Goal: Information Seeking & Learning: Learn about a topic

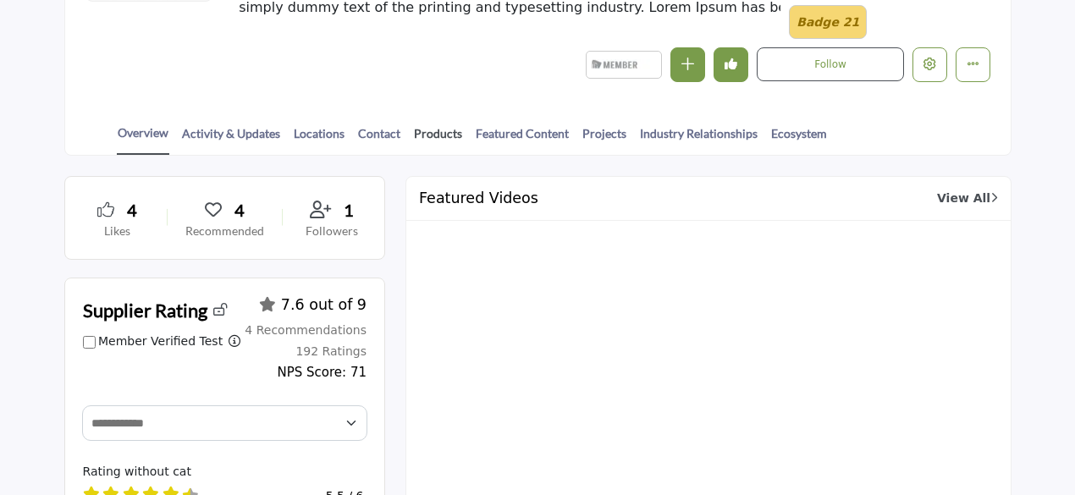
click at [443, 130] on link "Products" at bounding box center [438, 139] width 50 height 30
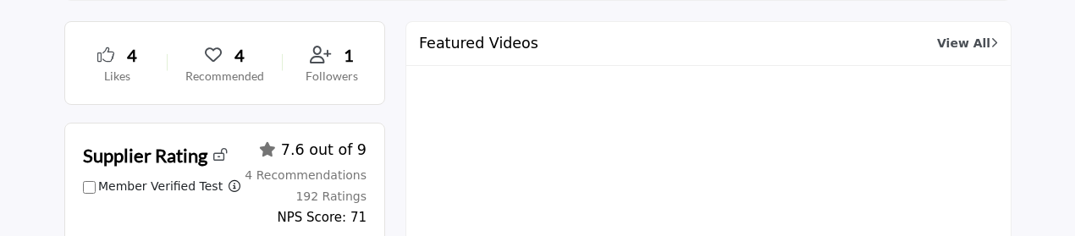
scroll to position [754, 0]
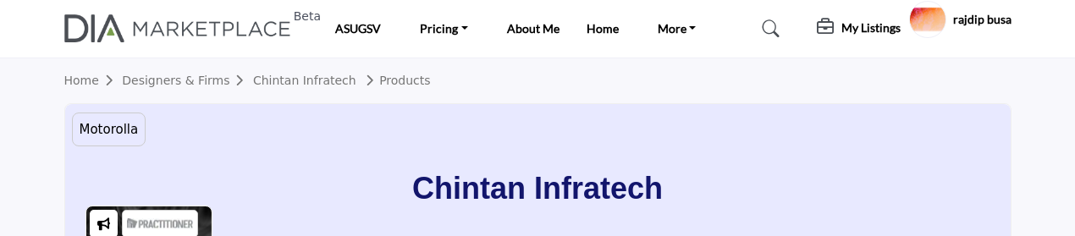
scroll to position [247, 0]
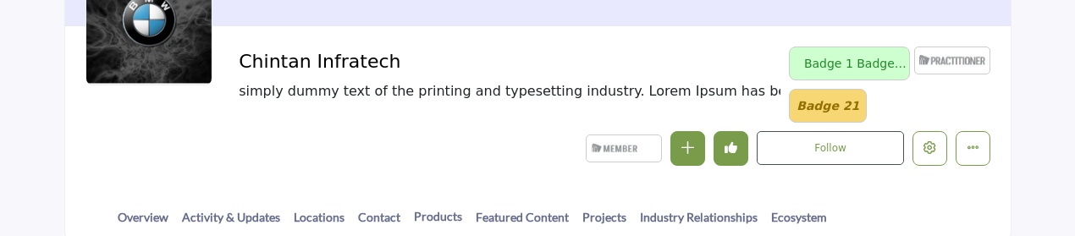
click at [0, 0] on div at bounding box center [0, 0] width 0 height 0
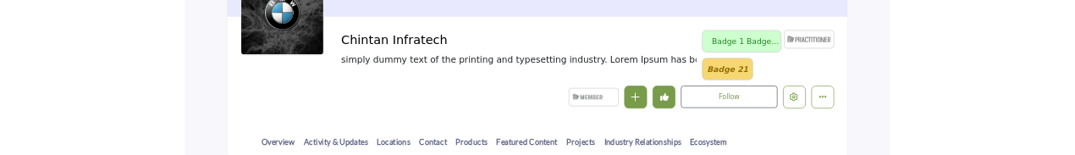
scroll to position [339, 0]
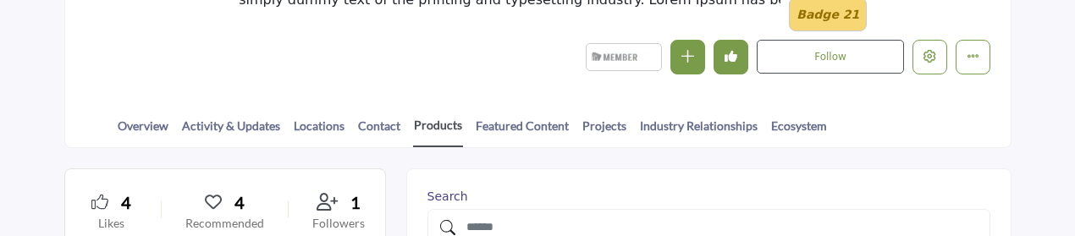
click at [433, 124] on link "Products" at bounding box center [438, 131] width 50 height 31
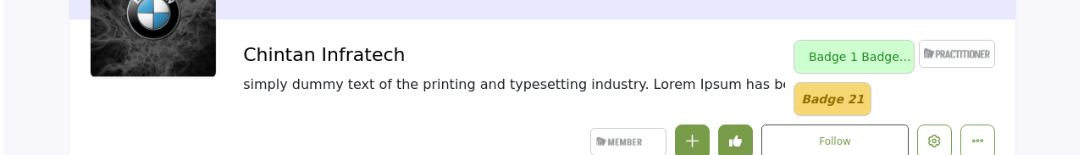
scroll to position [339, 0]
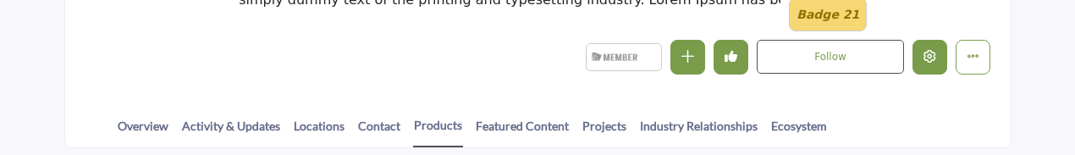
click at [930, 63] on button "Edit company" at bounding box center [930, 57] width 35 height 35
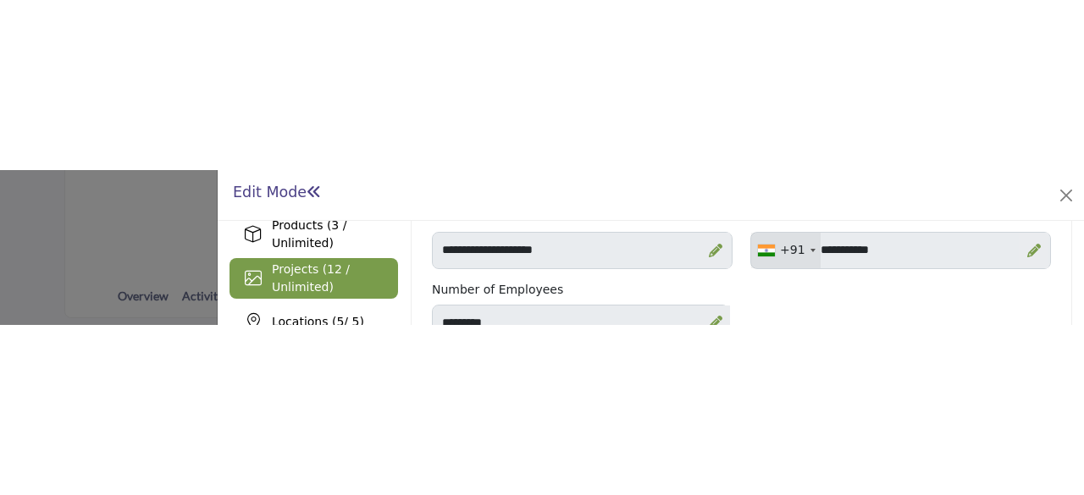
scroll to position [254, 0]
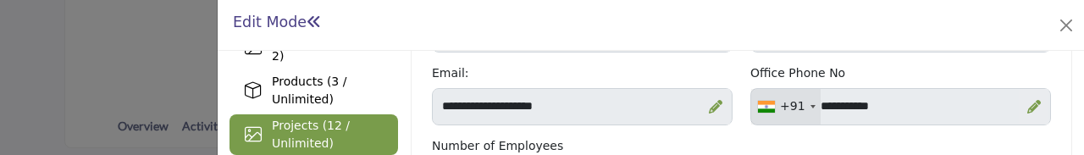
click at [281, 130] on span "Projects (12 / Unlimited)" at bounding box center [311, 134] width 78 height 31
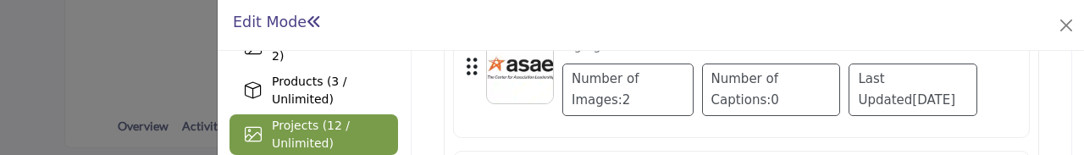
click at [527, 129] on div "2 0 1 Month Ago" at bounding box center [741, 67] width 577 height 141
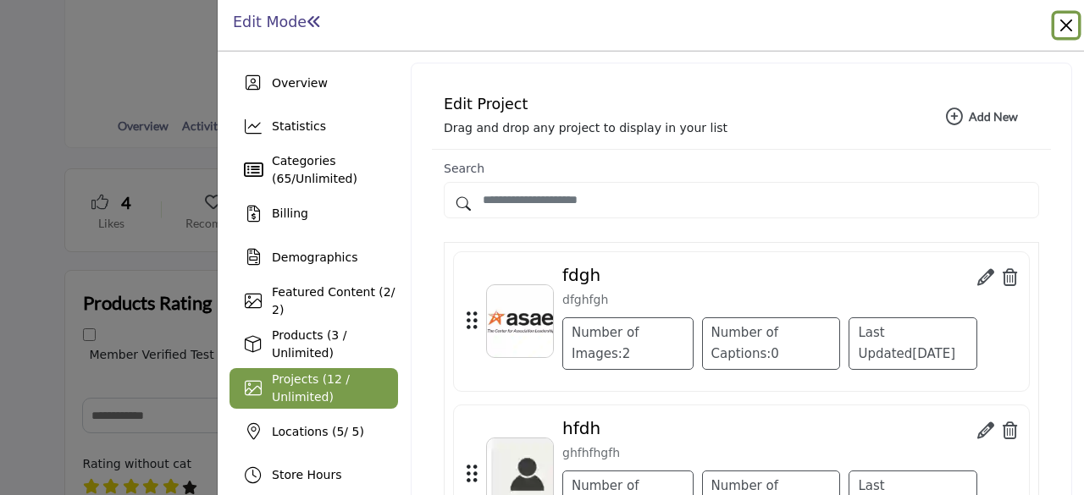
click at [1062, 25] on button "Close" at bounding box center [1066, 26] width 24 height 24
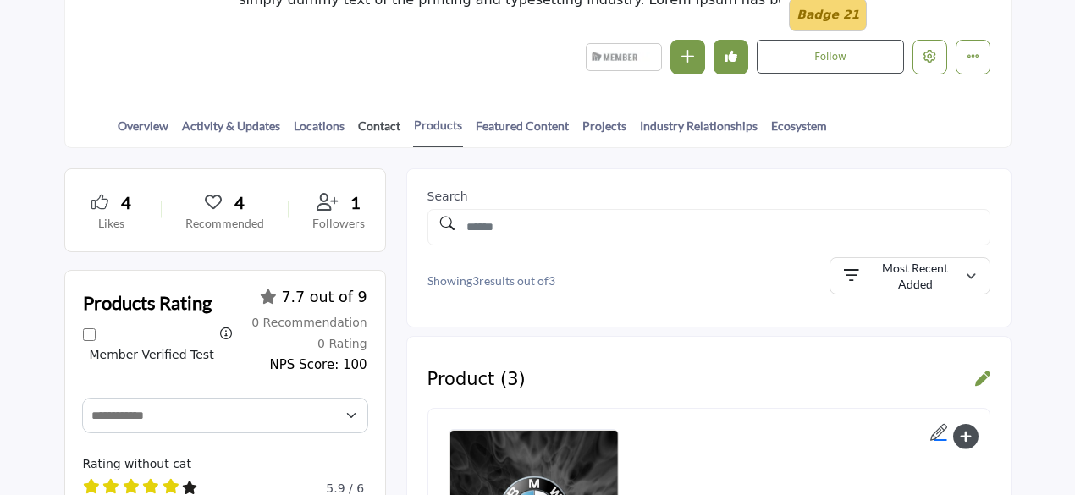
click at [367, 119] on link "Contact" at bounding box center [379, 132] width 44 height 30
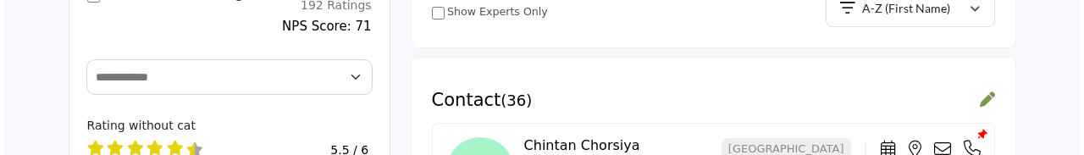
scroll to position [762, 0]
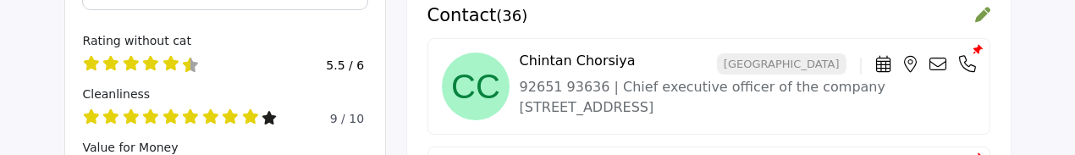
click at [935, 57] on icon at bounding box center [938, 64] width 17 height 17
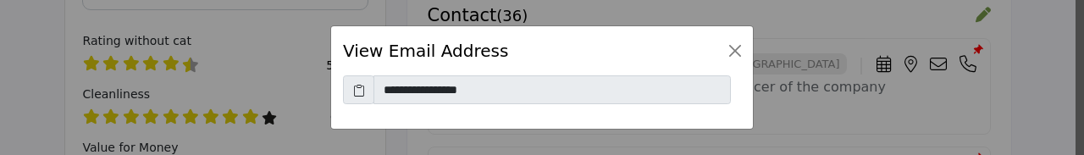
scroll to position [0, 0]
click at [740, 45] on button "Close" at bounding box center [735, 51] width 24 height 24
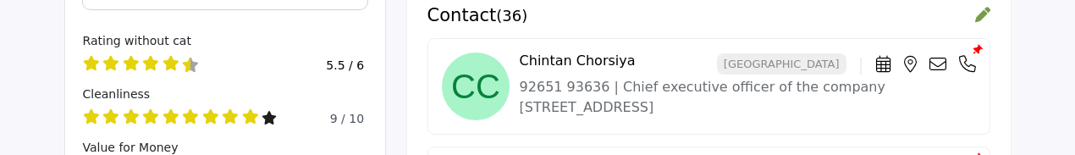
click at [969, 63] on icon at bounding box center [967, 64] width 17 height 17
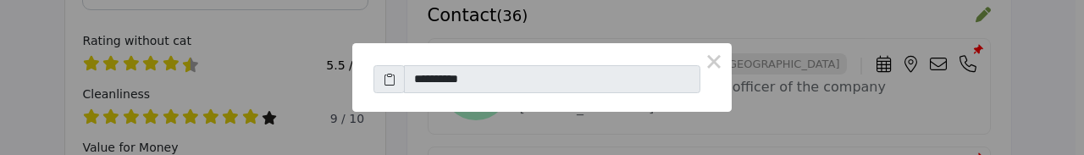
click at [391, 75] on icon at bounding box center [390, 79] width 12 height 18
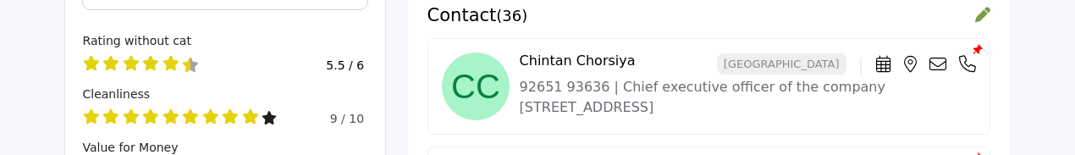
click at [879, 58] on icon at bounding box center [883, 64] width 15 height 17
click at [934, 62] on icon at bounding box center [938, 64] width 17 height 17
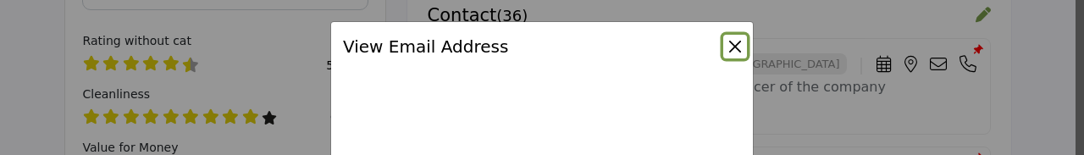
click at [732, 41] on button "Close" at bounding box center [735, 47] width 24 height 24
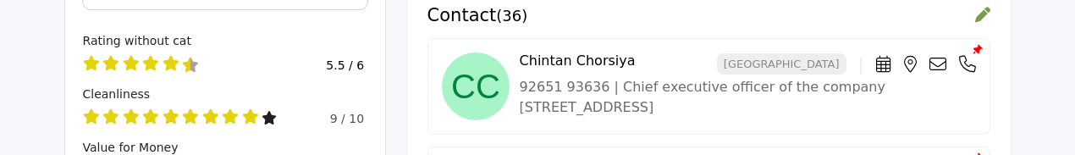
click at [937, 60] on icon at bounding box center [938, 64] width 17 height 17
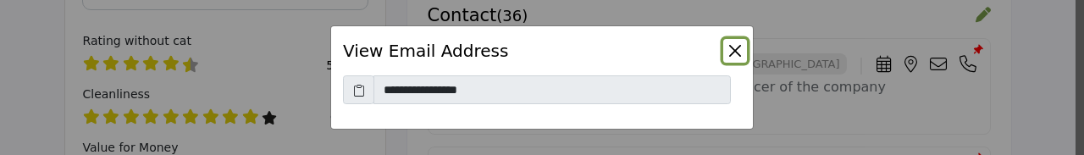
click at [730, 44] on button "Close" at bounding box center [735, 51] width 24 height 24
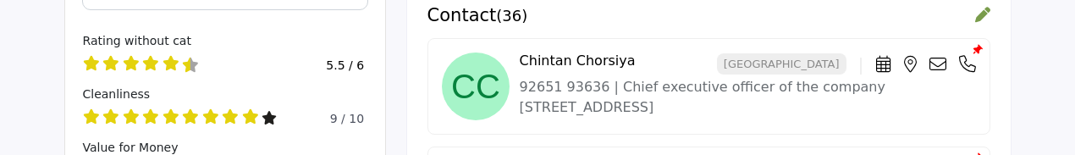
click at [969, 61] on icon at bounding box center [967, 64] width 17 height 17
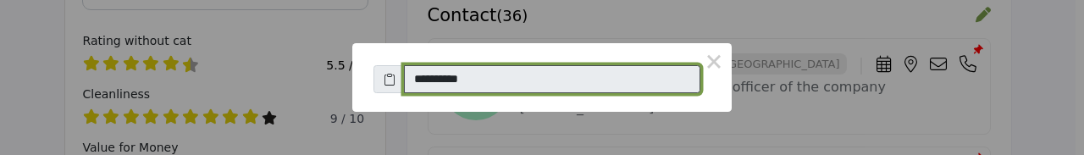
click at [533, 80] on input "**********" at bounding box center [552, 79] width 296 height 29
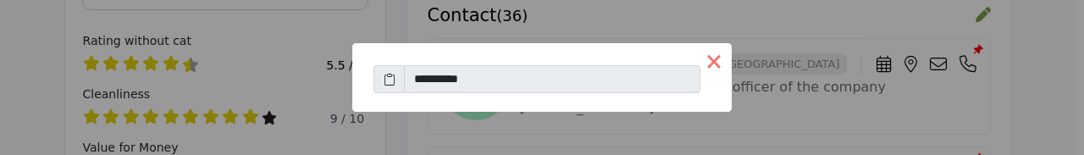
click at [714, 60] on button "×" at bounding box center [714, 61] width 36 height 36
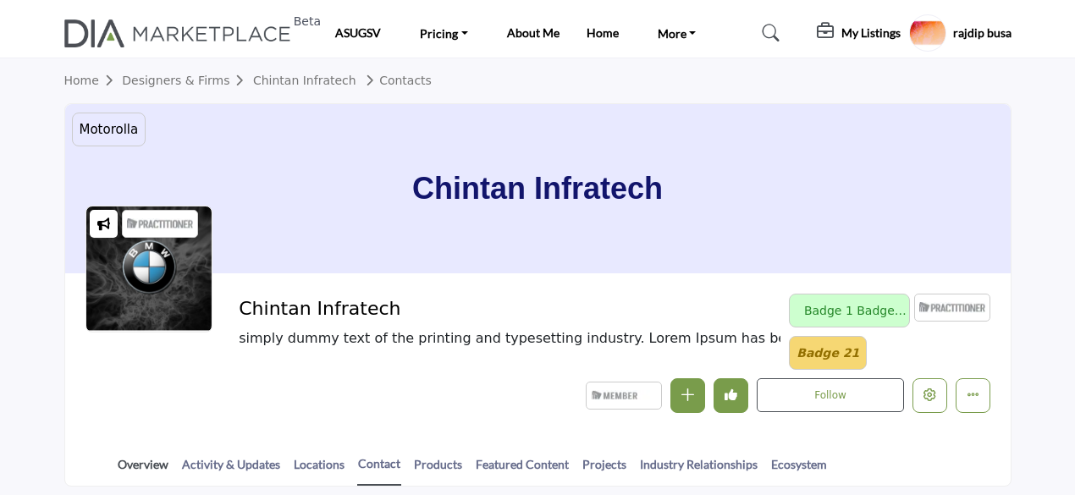
click at [142, 458] on link "Overview" at bounding box center [143, 471] width 52 height 30
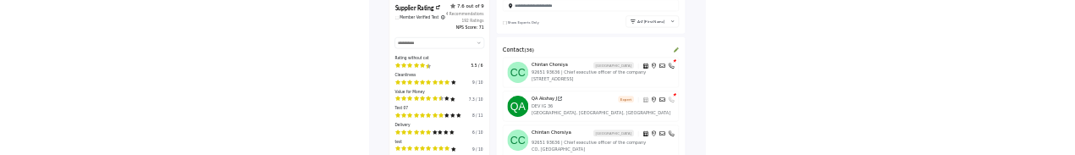
scroll to position [508, 0]
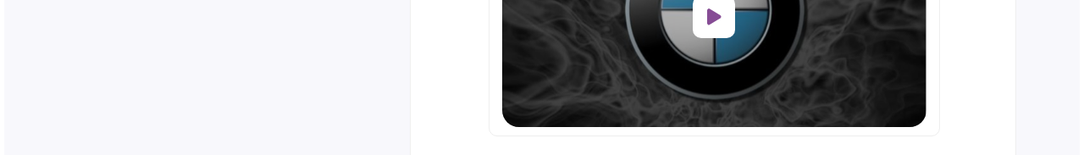
scroll to position [5757, 0]
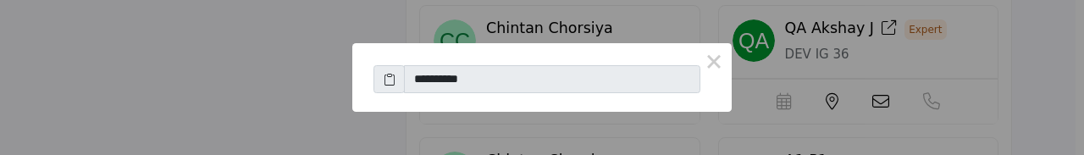
click at [388, 83] on icon at bounding box center [390, 79] width 12 height 18
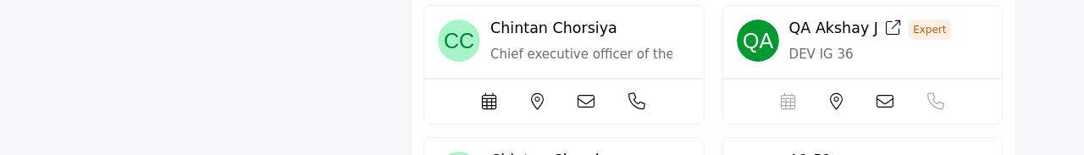
scroll to position [5745, 0]
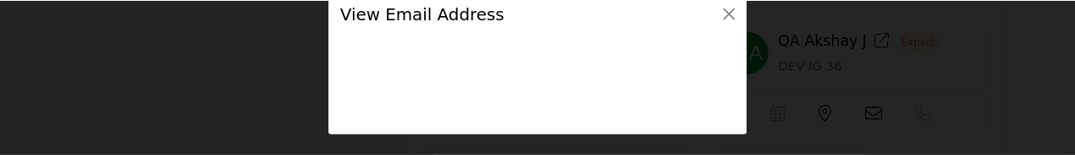
scroll to position [0, 0]
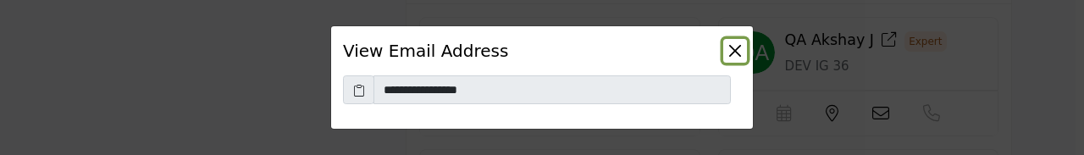
click at [737, 45] on button "Close" at bounding box center [735, 51] width 24 height 24
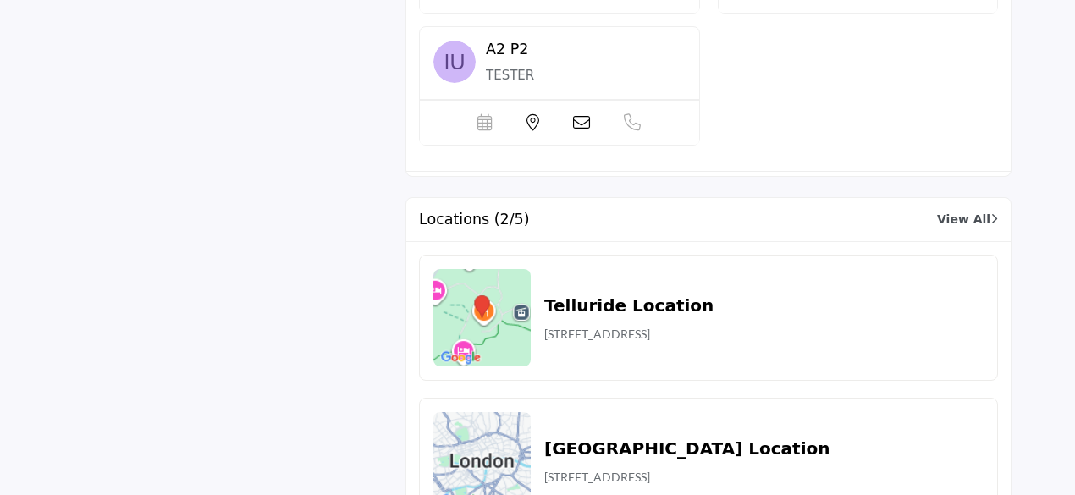
scroll to position [5830, 0]
